Goal: Information Seeking & Learning: Check status

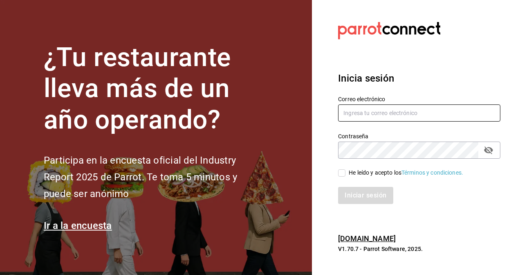
type input "contacto@cafegrantostador.com"
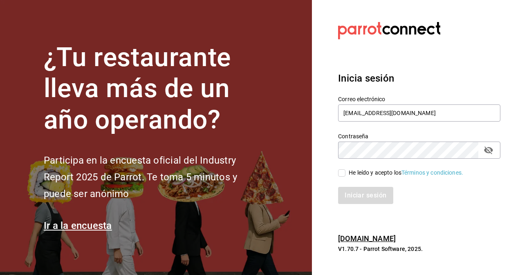
click at [340, 173] on input "He leído y acepto los Términos y condiciones." at bounding box center [341, 173] width 7 height 7
checkbox input "true"
click at [352, 194] on button "Iniciar sesión" at bounding box center [366, 195] width 56 height 17
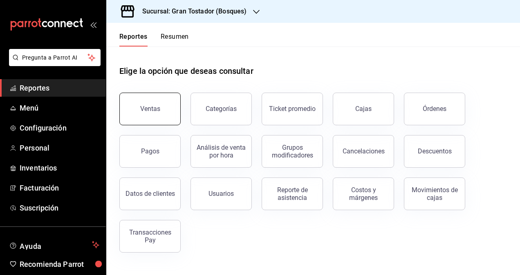
click at [146, 117] on button "Ventas" at bounding box center [149, 109] width 61 height 33
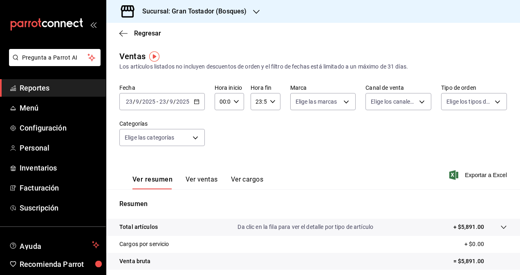
click at [194, 100] on icon "button" at bounding box center [197, 102] width 6 height 6
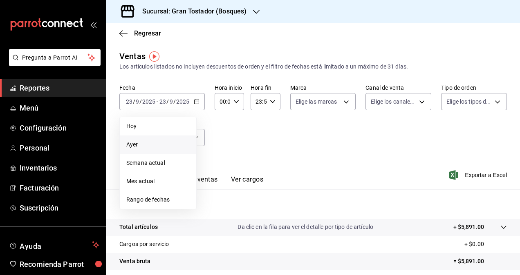
click at [130, 146] on span "Ayer" at bounding box center [157, 145] width 63 height 9
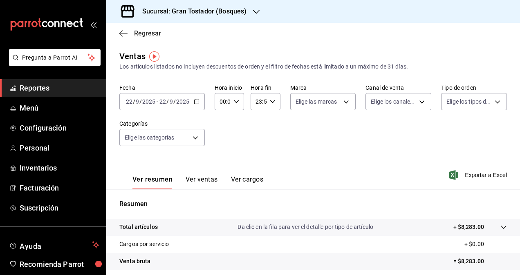
click at [120, 32] on icon "button" at bounding box center [120, 33] width 3 height 6
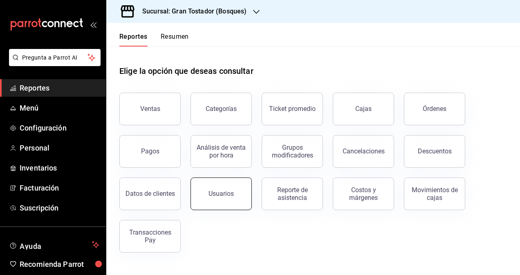
click at [215, 196] on div "Usuarios" at bounding box center [220, 194] width 25 height 8
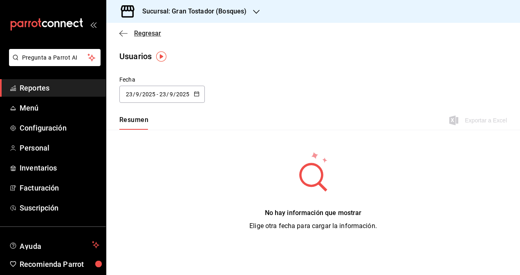
click at [120, 30] on icon "button" at bounding box center [123, 33] width 8 height 7
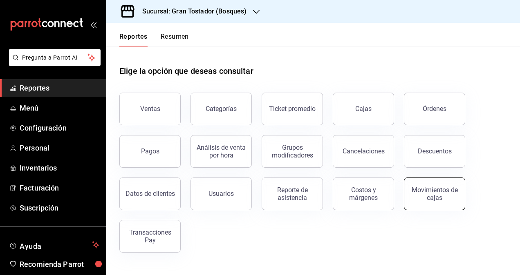
click at [420, 196] on div "Movimientos de cajas" at bounding box center [434, 194] width 51 height 16
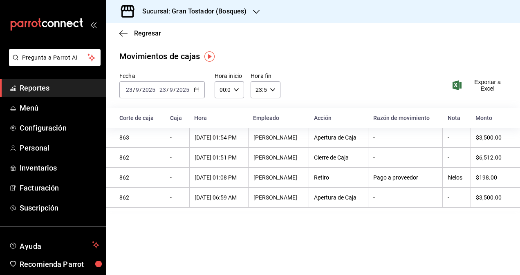
click at [197, 88] on icon "button" at bounding box center [197, 90] width 6 height 6
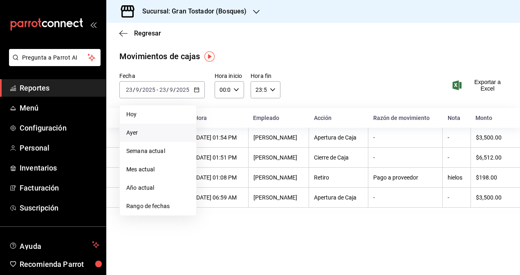
click at [131, 133] on span "Ayer" at bounding box center [157, 133] width 63 height 9
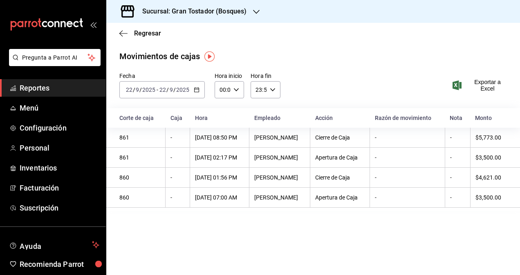
click at [194, 89] on \(Stroke\) "button" at bounding box center [196, 90] width 5 height 4
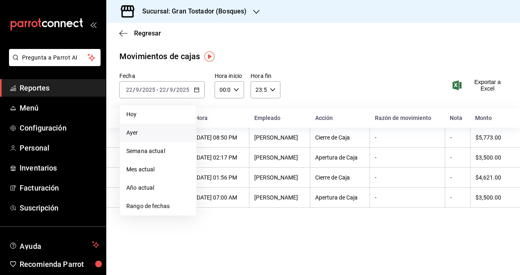
click at [136, 133] on span "Ayer" at bounding box center [157, 133] width 63 height 9
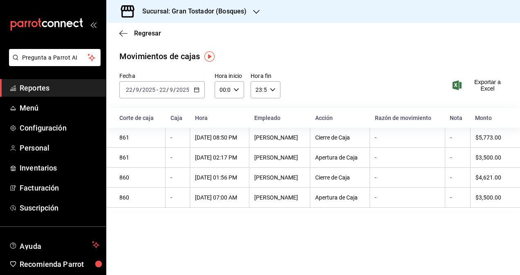
click at [255, 9] on icon "button" at bounding box center [256, 12] width 7 height 7
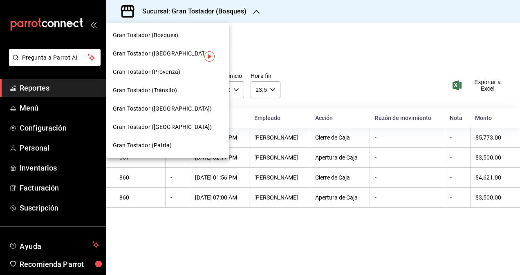
click at [163, 47] on div "Gran Tostador ([GEOGRAPHIC_DATA])" at bounding box center [167, 54] width 123 height 18
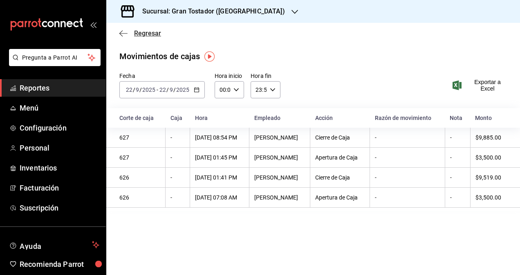
click at [123, 33] on icon "button" at bounding box center [123, 33] width 8 height 0
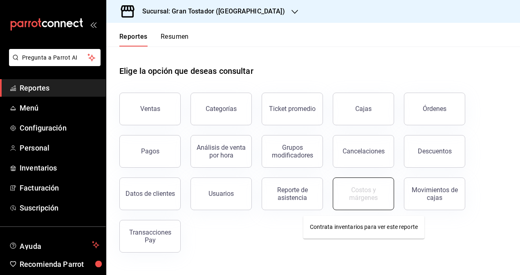
click at [370, 197] on div "Costos y márgenes" at bounding box center [363, 194] width 51 height 16
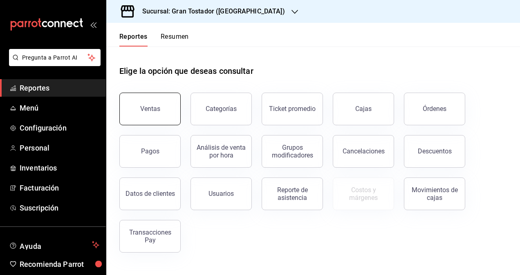
click at [141, 108] on div "Ventas" at bounding box center [150, 109] width 20 height 8
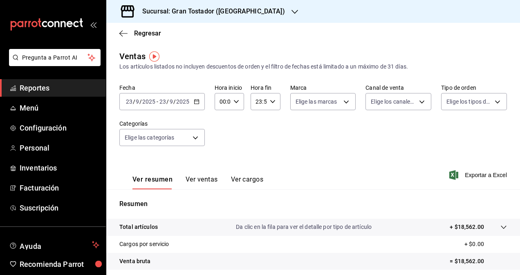
click at [194, 98] on div "[DATE] [DATE] - [DATE] [DATE]" at bounding box center [161, 101] width 85 height 17
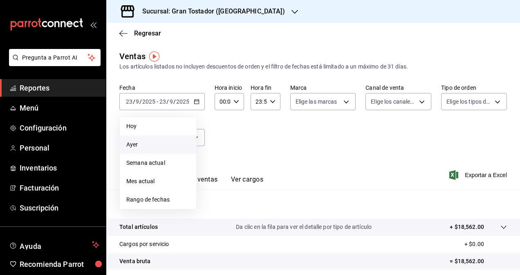
click at [139, 141] on span "Ayer" at bounding box center [157, 145] width 63 height 9
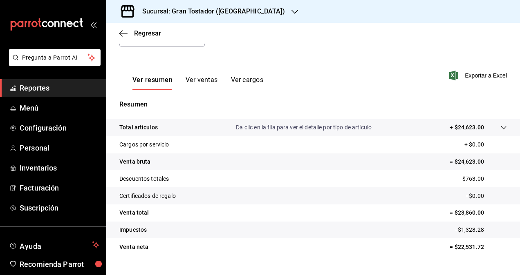
scroll to position [29, 0]
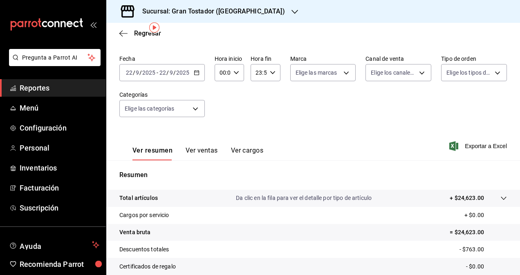
click at [200, 149] on button "Ver ventas" at bounding box center [201, 154] width 32 height 14
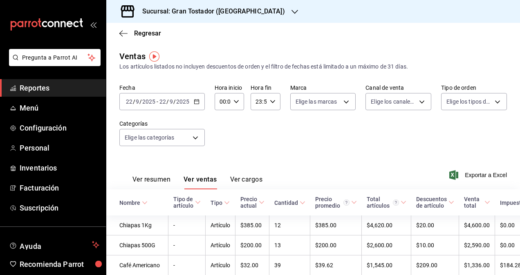
click at [246, 180] on button "Ver cargos" at bounding box center [246, 183] width 33 height 14
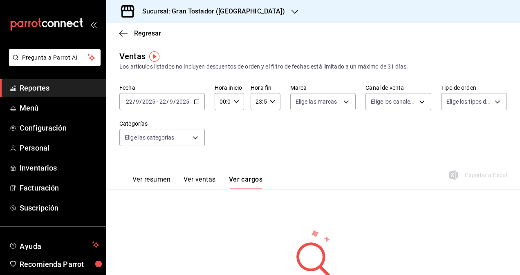
click at [197, 179] on button "Ver ventas" at bounding box center [199, 183] width 32 height 14
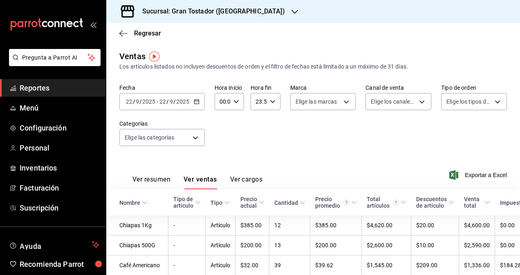
click at [149, 177] on button "Ver resumen" at bounding box center [151, 183] width 38 height 14
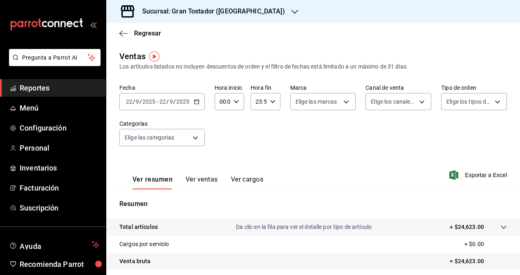
click at [118, 33] on div "Regresar" at bounding box center [312, 33] width 413 height 21
click at [121, 33] on icon "button" at bounding box center [123, 33] width 8 height 7
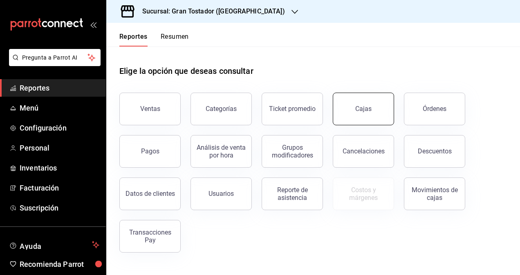
click at [366, 112] on div "Cajas" at bounding box center [363, 109] width 17 height 10
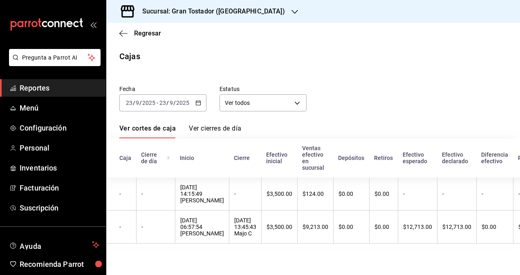
click at [201, 99] on div "[DATE] [DATE] - [DATE] [DATE]" at bounding box center [162, 102] width 87 height 17
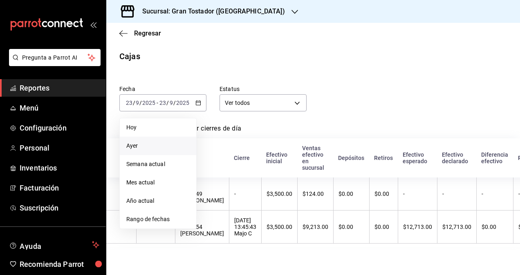
click at [129, 143] on span "Ayer" at bounding box center [157, 146] width 63 height 9
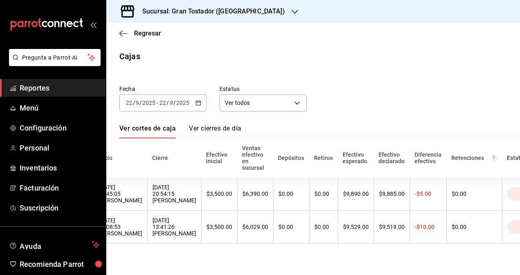
scroll to position [0, 112]
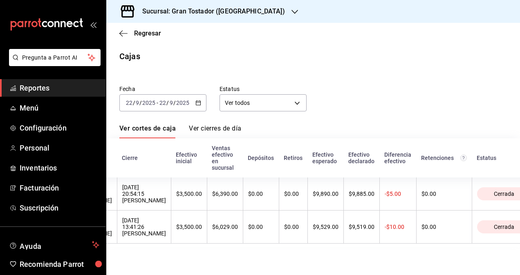
click at [206, 132] on link "Ver cierres de día" at bounding box center [215, 132] width 52 height 14
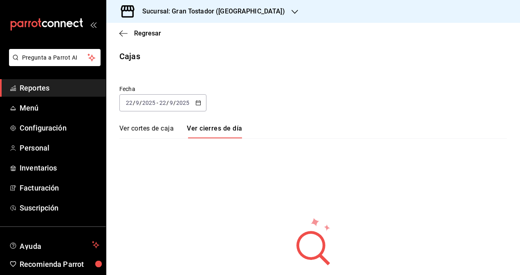
click at [152, 129] on link "Ver cortes de caja" at bounding box center [146, 132] width 54 height 14
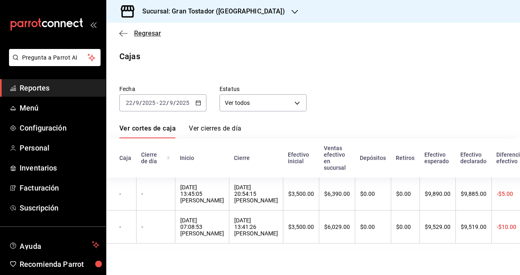
click at [120, 33] on icon "button" at bounding box center [123, 33] width 8 height 0
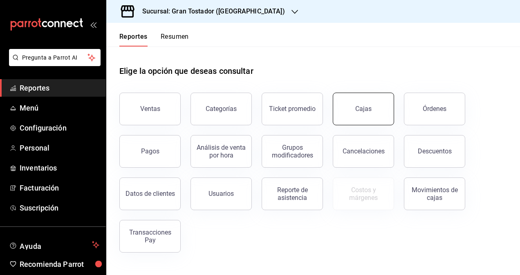
click at [354, 108] on link "Cajas" at bounding box center [362, 109] width 61 height 33
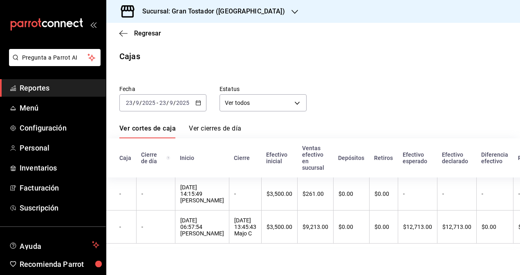
click at [157, 129] on link "Ver cortes de caja" at bounding box center [147, 132] width 56 height 14
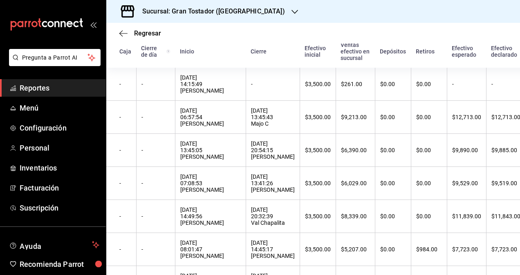
scroll to position [120, 0]
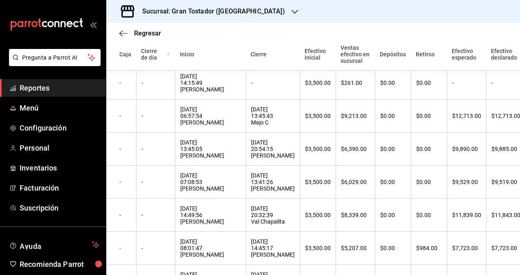
click at [517, 270] on div "Regresar Cajas Fecha [DATE] [DATE] - [DATE] [DATE] Estatus Ver todos ALL Ver co…" at bounding box center [312, 149] width 413 height 252
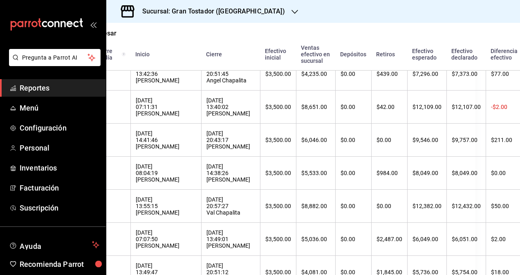
scroll to position [1584, 0]
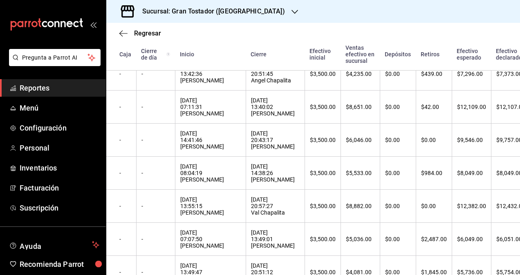
click at [118, 30] on div "Regresar" at bounding box center [312, 33] width 413 height 21
click at [125, 31] on icon "button" at bounding box center [123, 33] width 8 height 7
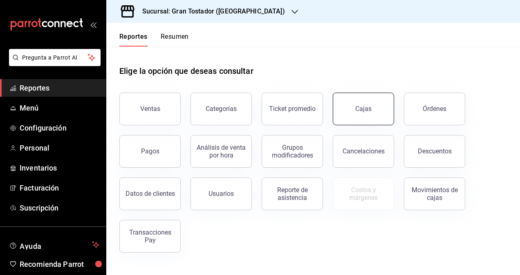
click at [366, 109] on div "Cajas" at bounding box center [363, 109] width 17 height 10
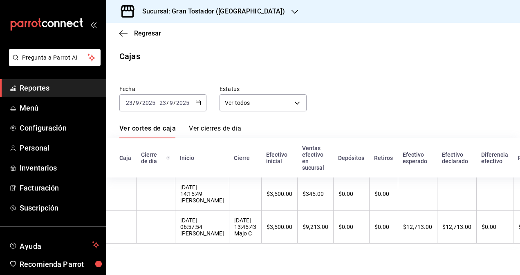
click at [200, 103] on \(Stroke\) "button" at bounding box center [198, 102] width 4 height 0
click at [132, 105] on input "23" at bounding box center [128, 103] width 7 height 7
click at [132, 104] on input "23" at bounding box center [128, 103] width 7 height 7
click at [198, 102] on icon "button" at bounding box center [198, 103] width 6 height 6
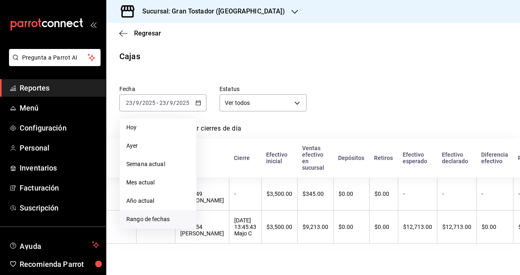
click at [159, 216] on span "Rango de fechas" at bounding box center [157, 219] width 63 height 9
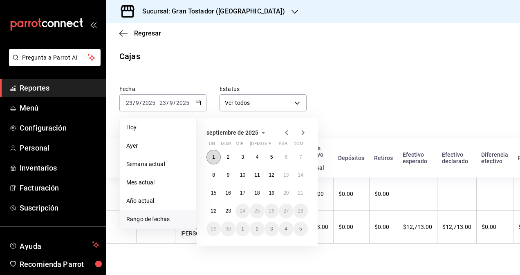
click at [215, 160] on button "1" at bounding box center [213, 157] width 14 height 15
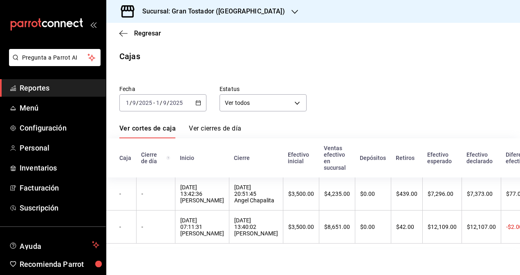
scroll to position [0, 134]
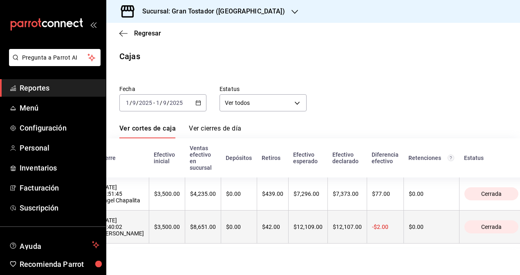
click at [519, 234] on html "Pregunta a Parrot AI Reportes Menú Configuración Personal Inventarios Facturaci…" at bounding box center [260, 137] width 520 height 275
